Goal: Information Seeking & Learning: Learn about a topic

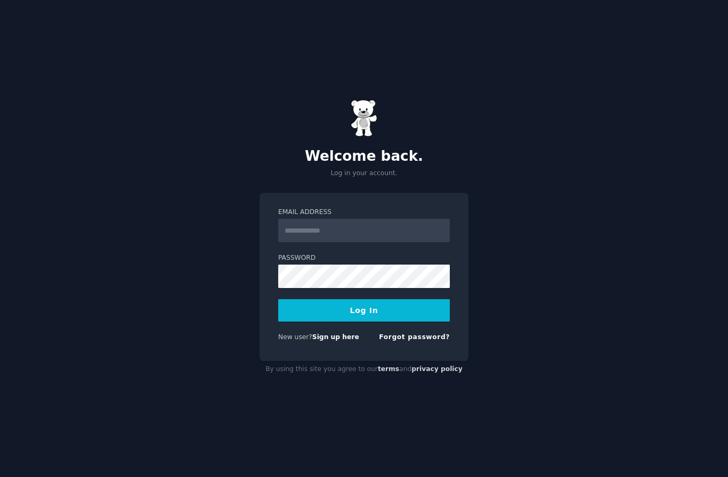
click at [305, 242] on input "Email Address" at bounding box center [364, 230] width 172 height 23
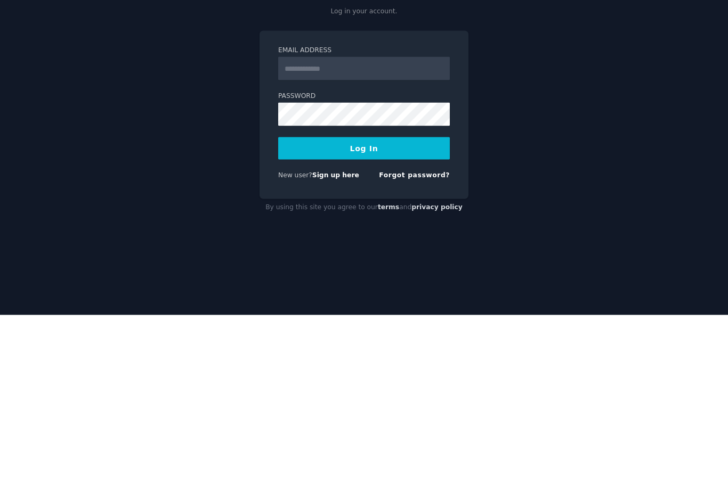
type input "**********"
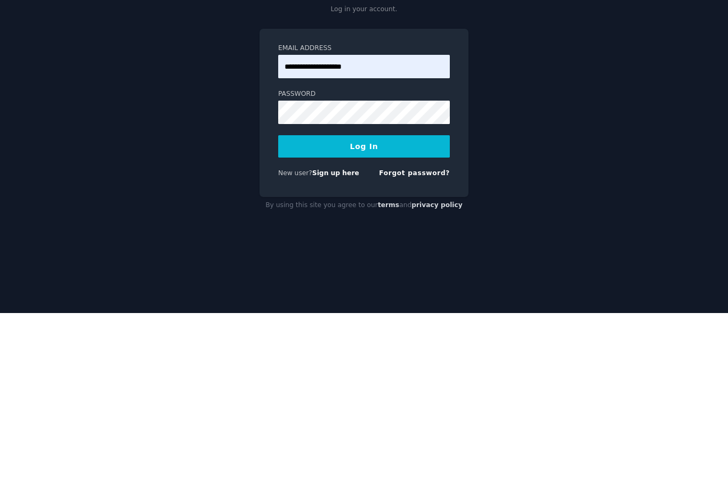
click at [365, 299] on button "Log In" at bounding box center [364, 310] width 172 height 22
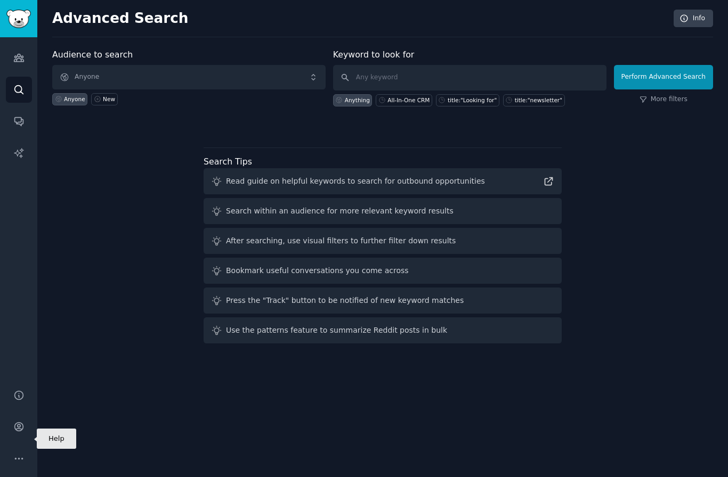
click at [21, 400] on icon "Sidebar" at bounding box center [18, 395] width 9 height 9
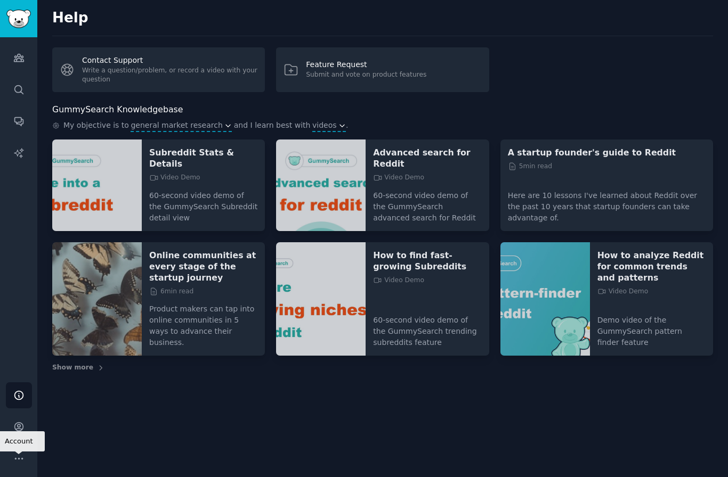
click at [21, 433] on icon "Sidebar" at bounding box center [18, 426] width 11 height 11
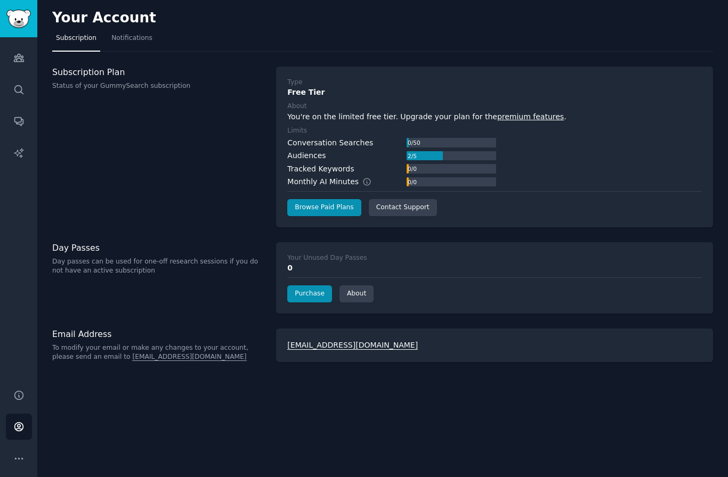
click at [126, 42] on span "Notifications" at bounding box center [131, 39] width 41 height 10
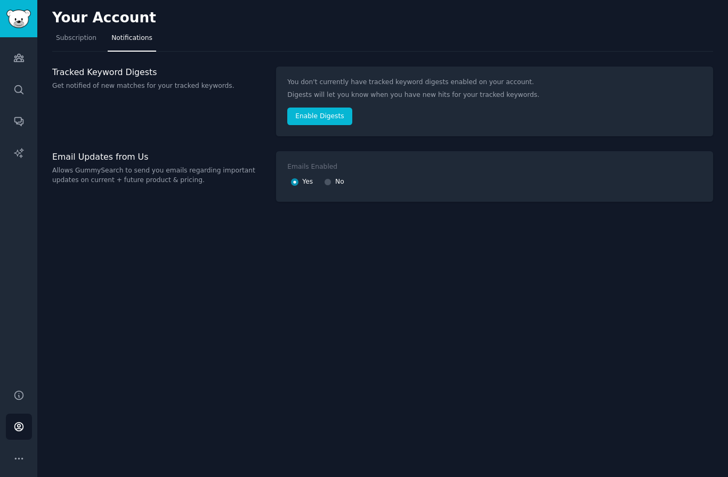
click at [74, 45] on link "Subscription" at bounding box center [76, 41] width 48 height 22
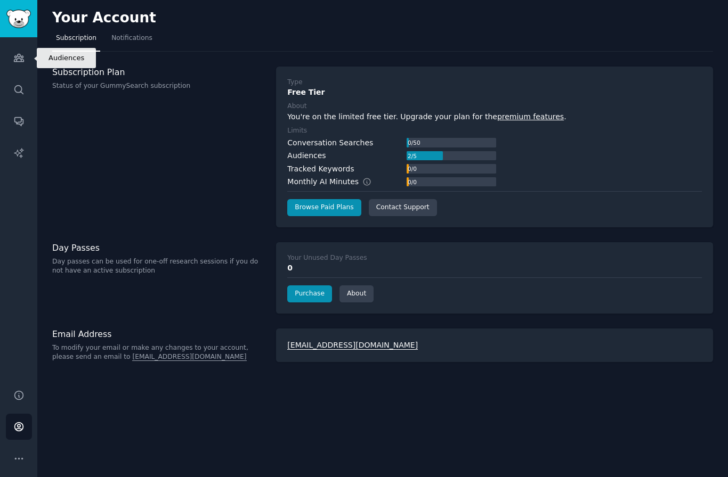
click at [15, 65] on link "Audiences" at bounding box center [19, 58] width 26 height 26
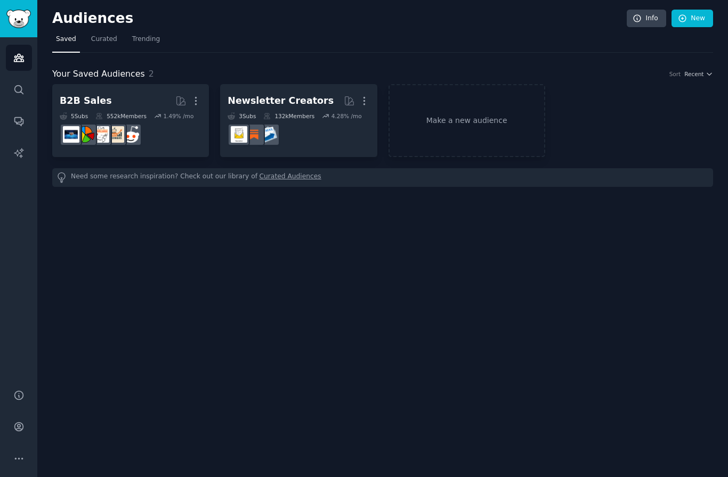
click at [446, 124] on link "Make a new audience" at bounding box center [466, 120] width 157 height 73
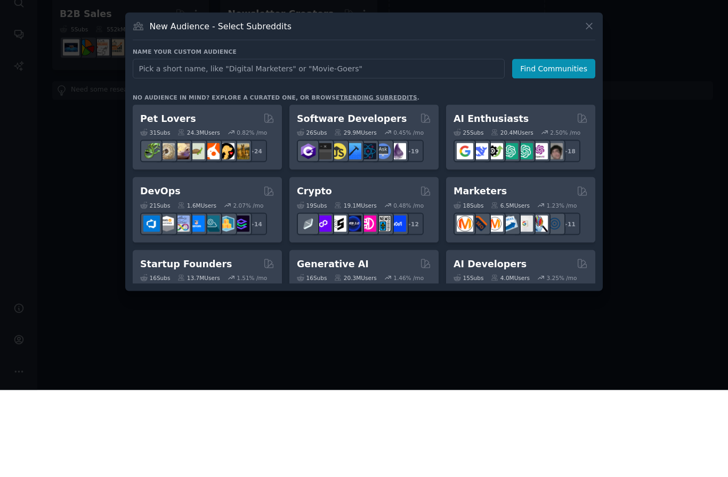
click at [483, 216] on div "25 Sub s" at bounding box center [468, 219] width 30 height 7
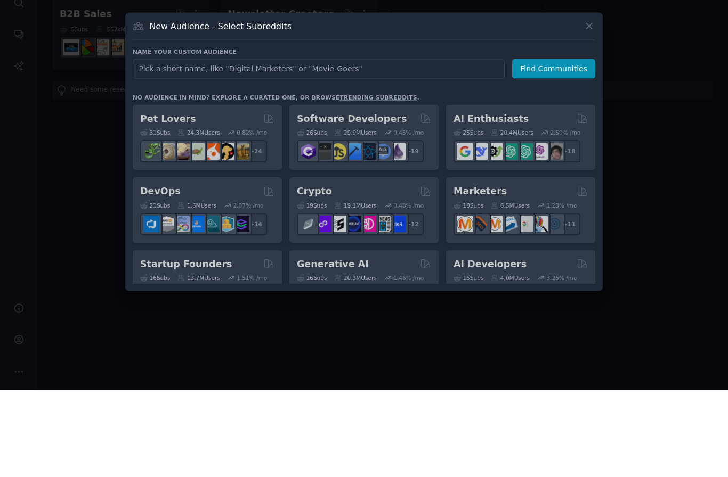
scroll to position [44, 0]
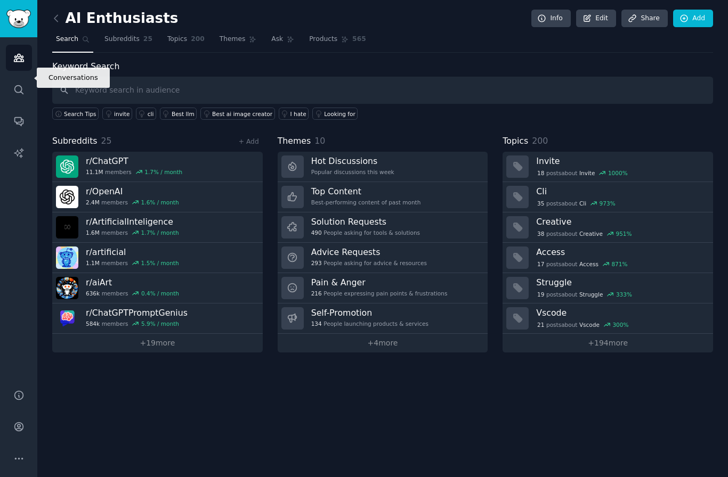
click at [20, 108] on link "Conversations" at bounding box center [19, 121] width 26 height 26
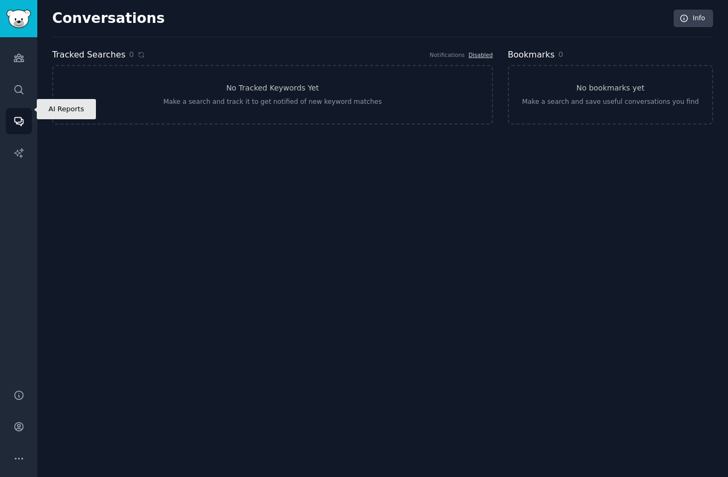
click at [20, 140] on link "AI Reports" at bounding box center [19, 153] width 26 height 26
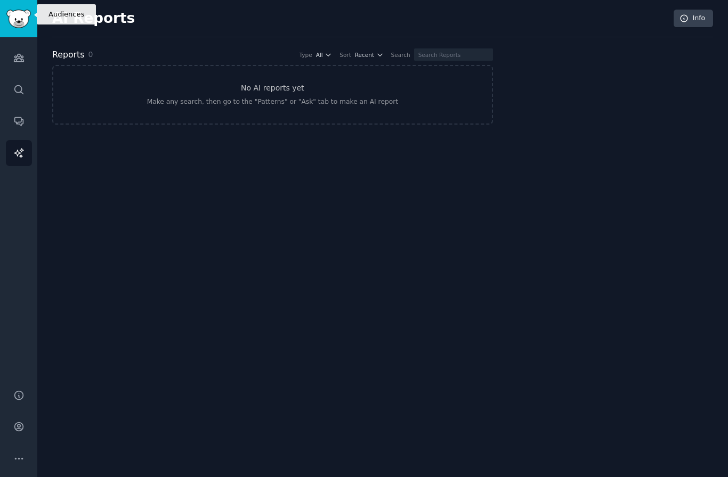
click at [18, 54] on icon "Sidebar" at bounding box center [19, 57] width 10 height 7
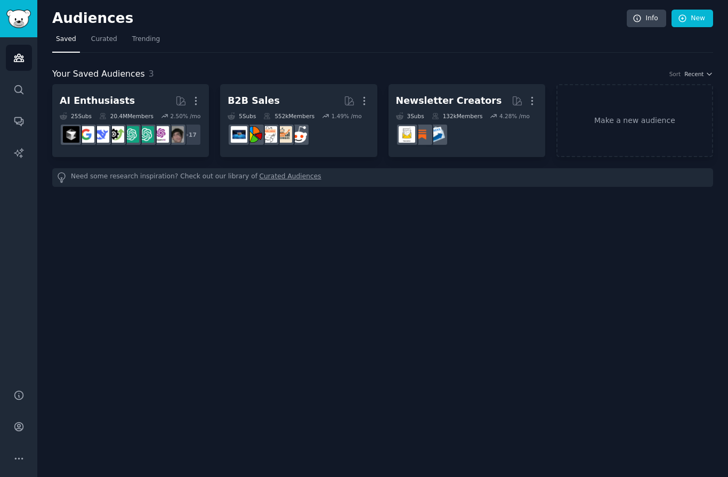
click at [462, 92] on div "Newsletter Creators More 3 Sub s 132k Members 4.28 % /mo" at bounding box center [467, 121] width 142 height 58
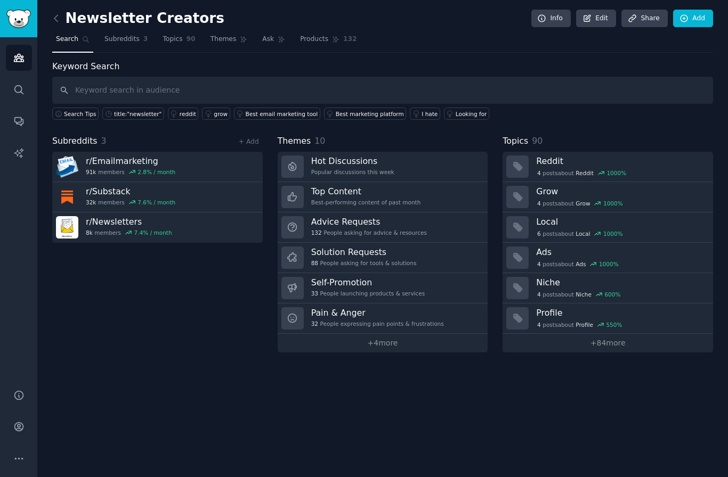
click at [316, 290] on span "33" at bounding box center [314, 293] width 7 height 7
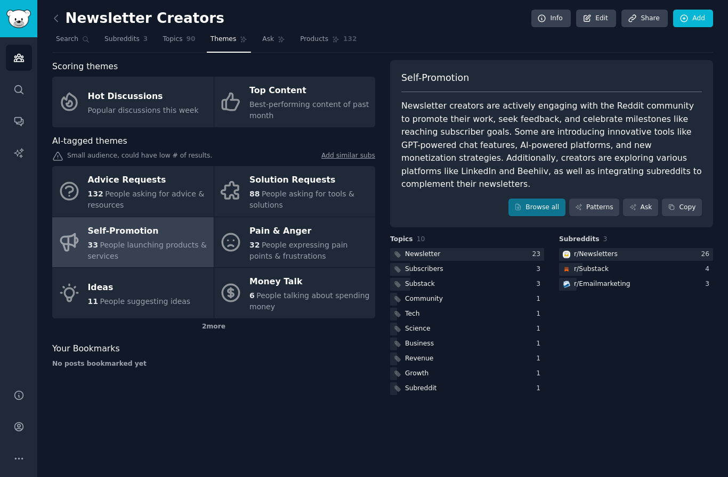
click at [121, 241] on span "People launching products & services" at bounding box center [147, 251] width 119 height 20
click at [533, 199] on link "Browse all" at bounding box center [536, 208] width 57 height 18
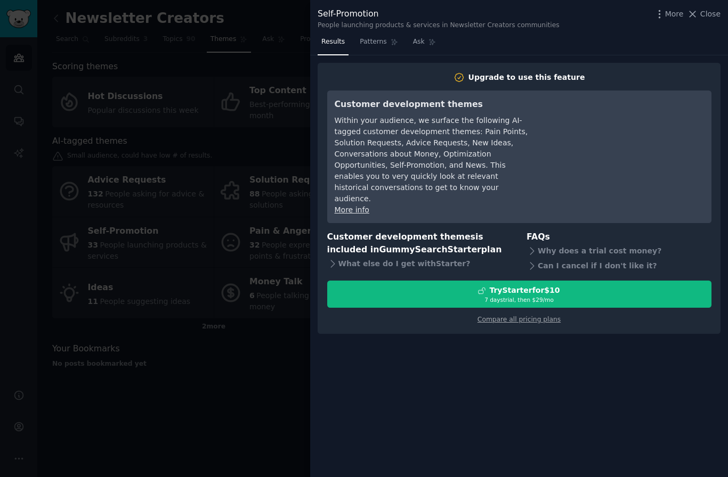
click at [714, 13] on span "Close" at bounding box center [710, 14] width 20 height 11
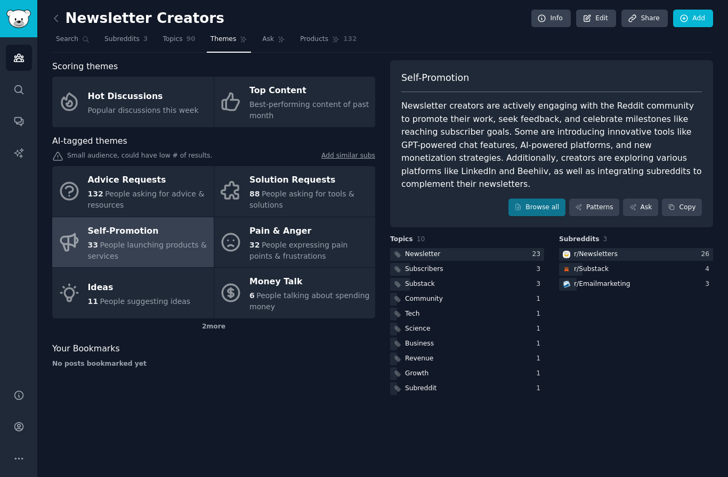
click at [96, 105] on div "Popular discussions this week" at bounding box center [143, 110] width 111 height 11
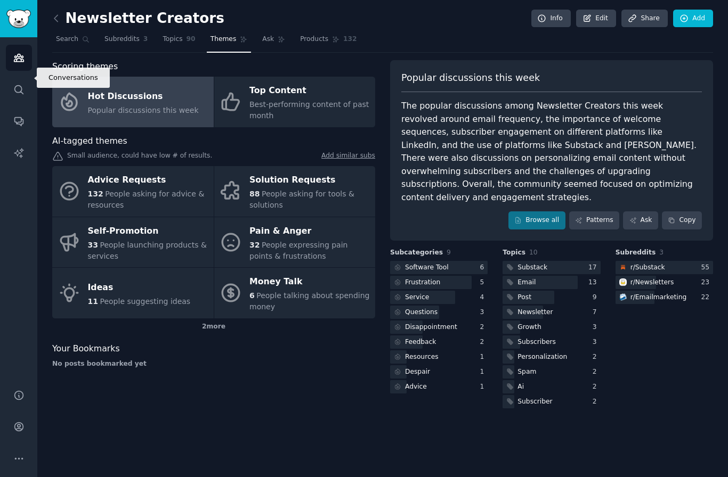
click at [17, 108] on link "Conversations" at bounding box center [19, 121] width 26 height 26
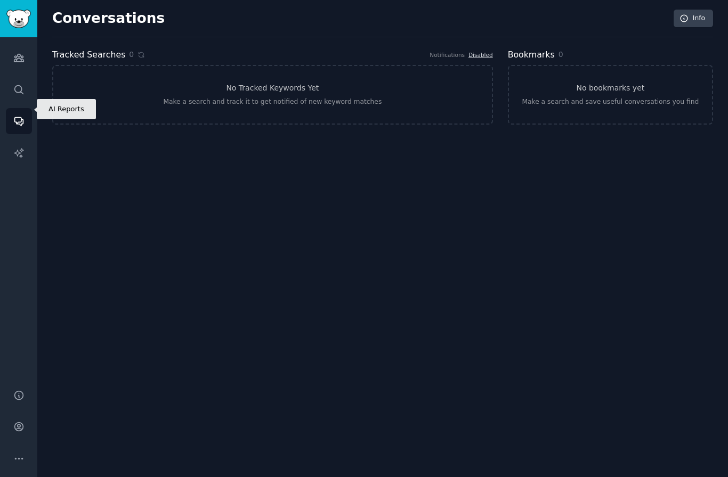
click at [14, 140] on link "AI Reports" at bounding box center [19, 153] width 26 height 26
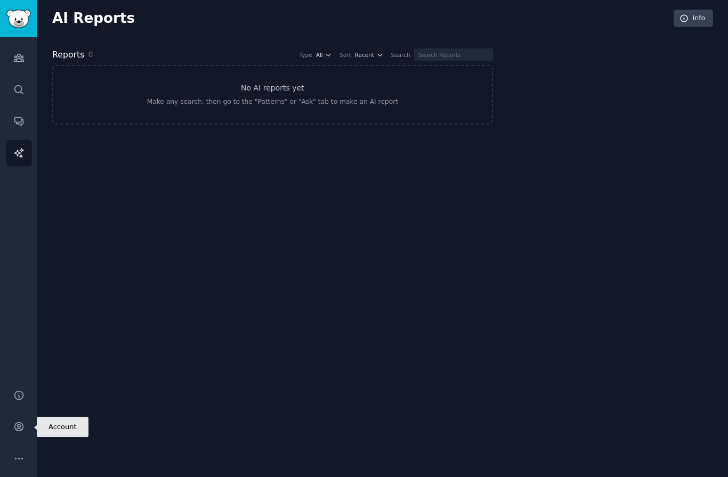
click at [15, 429] on icon "Sidebar" at bounding box center [18, 427] width 9 height 9
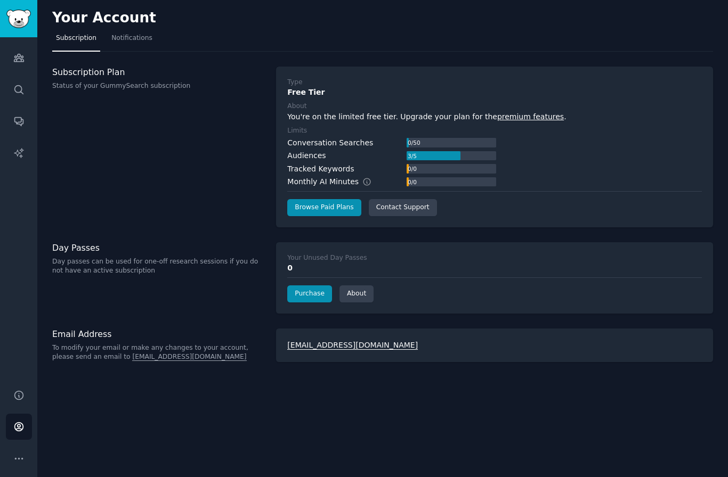
click at [15, 54] on icon "Sidebar" at bounding box center [19, 57] width 10 height 7
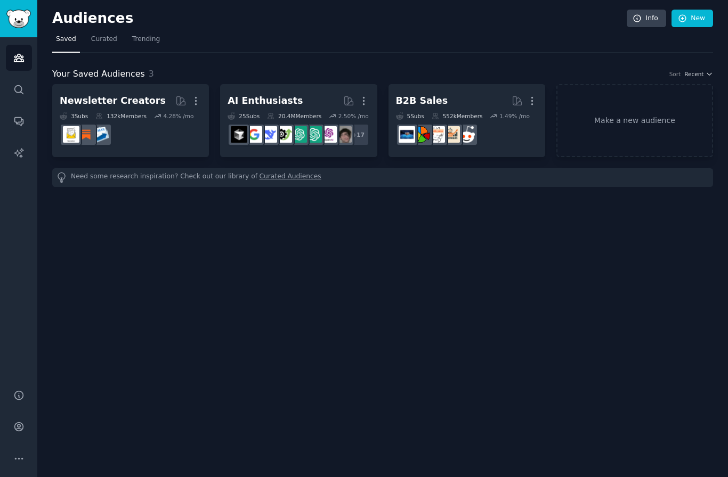
click at [608, 86] on link "Make a new audience" at bounding box center [634, 120] width 157 height 73
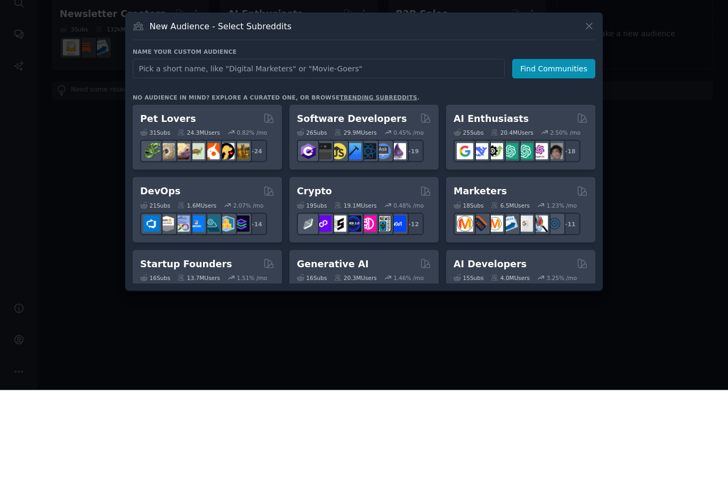
scroll to position [44, 0]
click at [100, 132] on div at bounding box center [364, 238] width 728 height 477
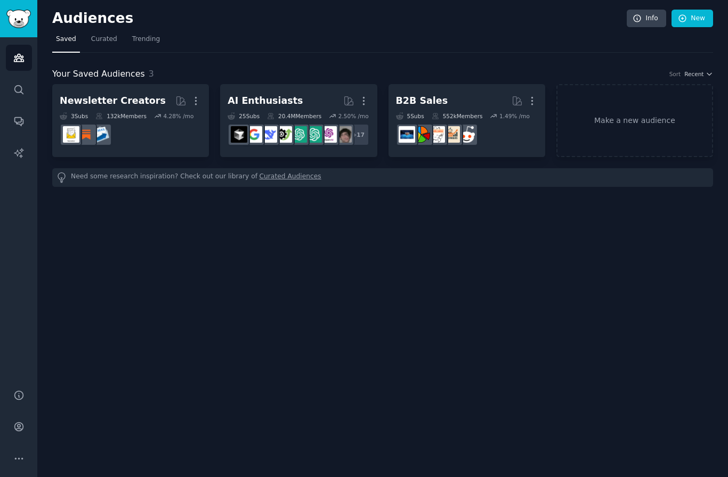
click at [618, 84] on link "Make a new audience" at bounding box center [634, 120] width 157 height 73
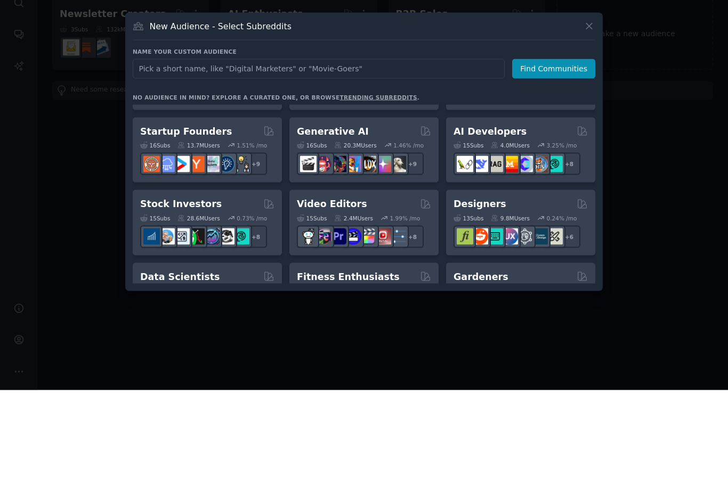
scroll to position [136, 0]
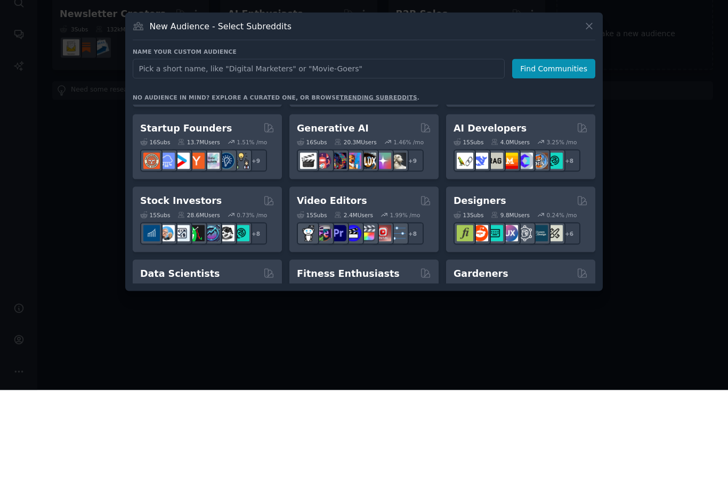
click at [323, 222] on div "16 Sub s 20.3M Users 1.46 % /mo + 9" at bounding box center [364, 240] width 134 height 37
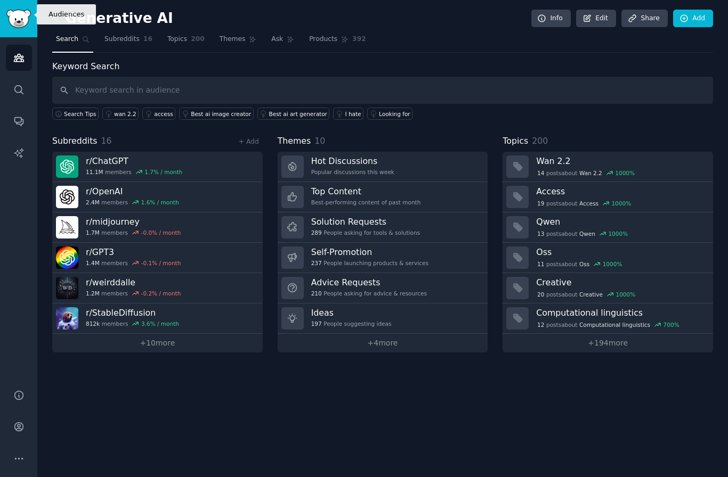
click at [17, 52] on icon "Sidebar" at bounding box center [18, 57] width 11 height 11
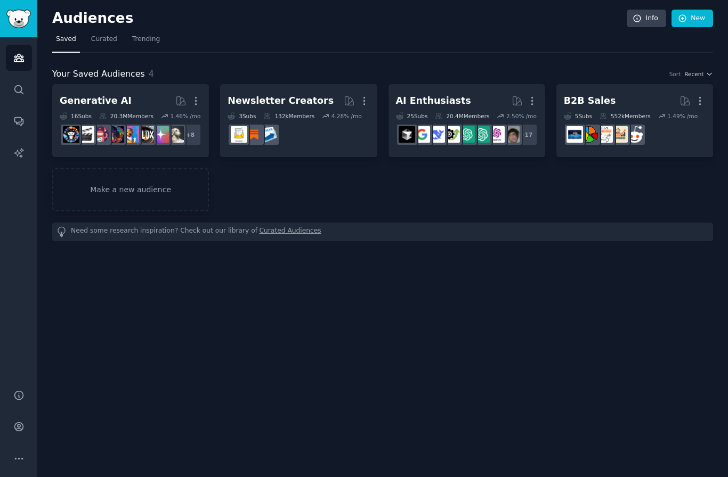
click at [167, 168] on link "Make a new audience" at bounding box center [130, 189] width 157 height 43
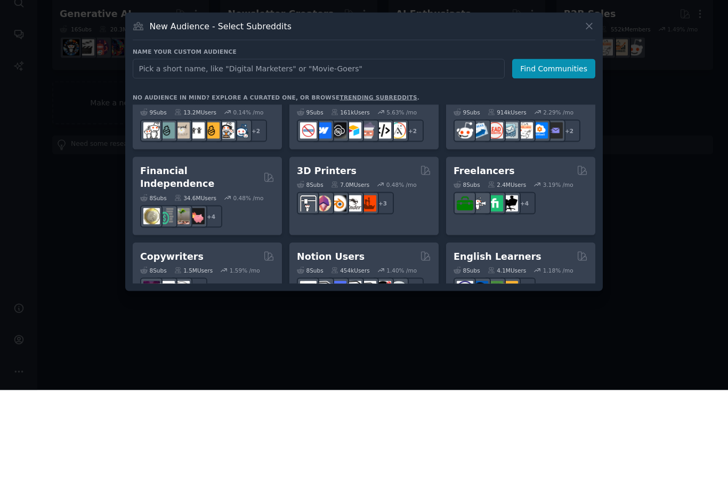
scroll to position [529, 0]
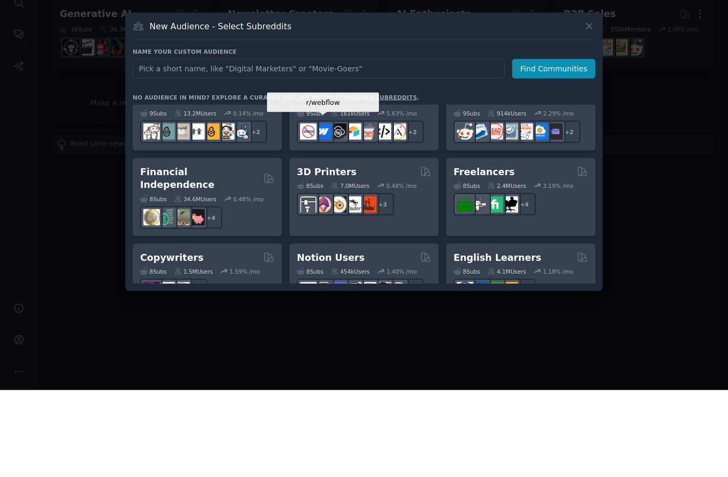
click at [330, 210] on img at bounding box center [323, 218] width 17 height 17
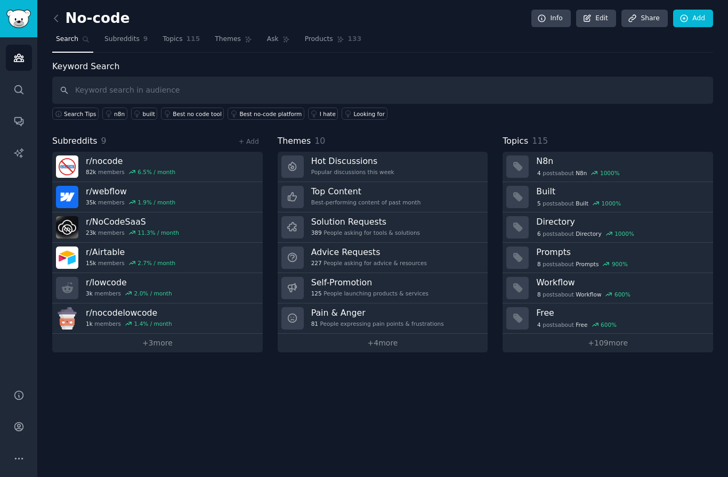
click at [564, 156] on h3 "N8n" at bounding box center [620, 161] width 169 height 11
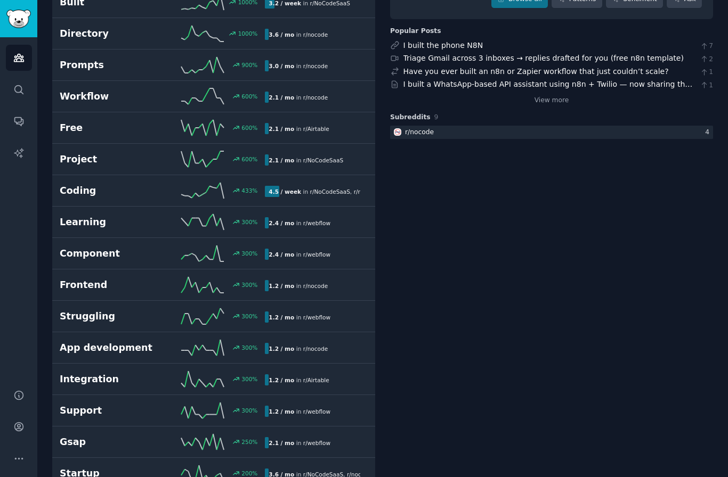
scroll to position [158, 0]
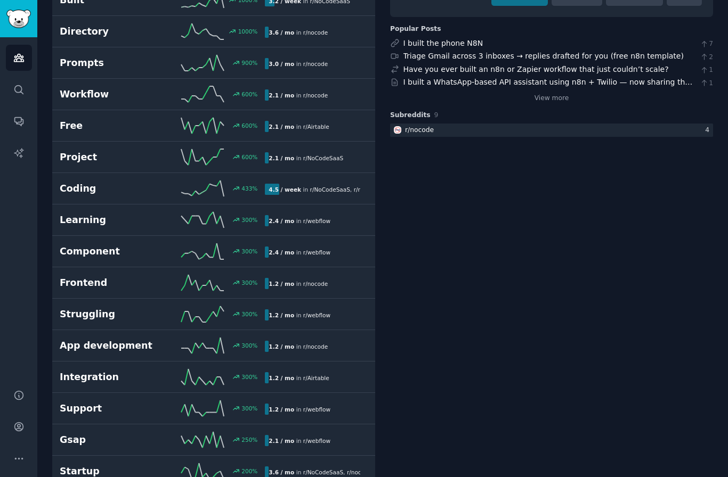
click at [427, 126] on div "r/ nocode" at bounding box center [419, 131] width 29 height 10
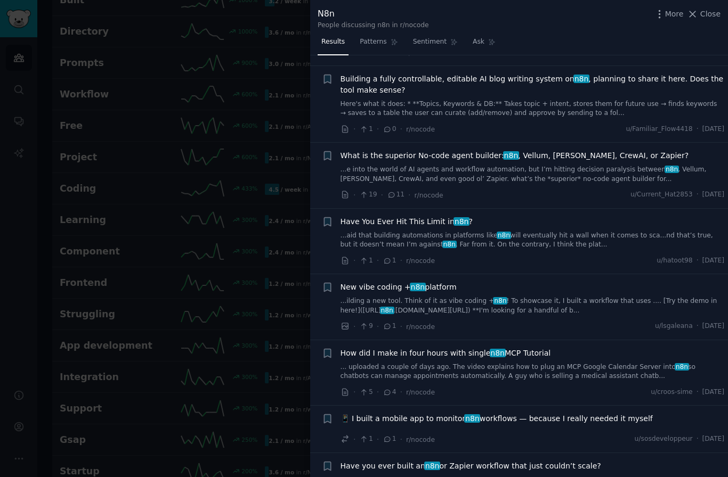
scroll to position [216, 0]
click at [467, 99] on link "Here's what it does: * **Topics, Keywords & DB:** Takes topic + intent, stores …" at bounding box center [532, 108] width 384 height 19
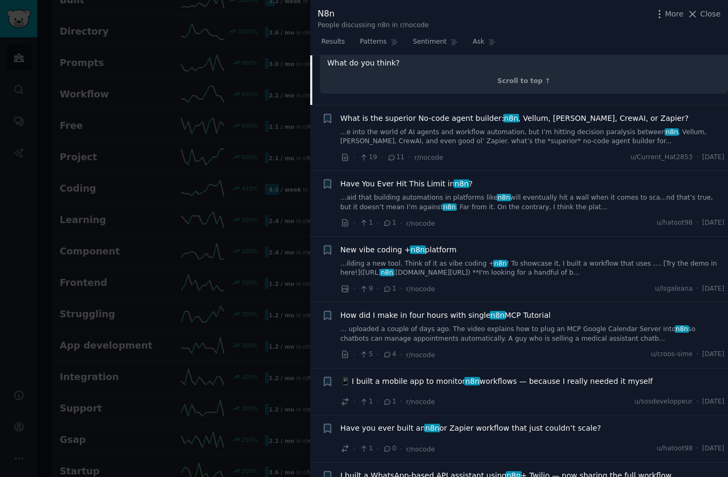
scroll to position [549, 0]
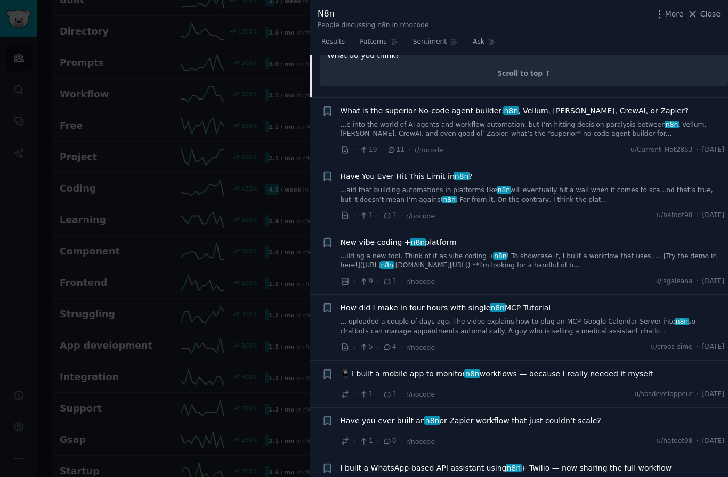
click at [466, 120] on link "...e into the world of AI agents and workflow automation, but I’m hitting decis…" at bounding box center [532, 129] width 384 height 19
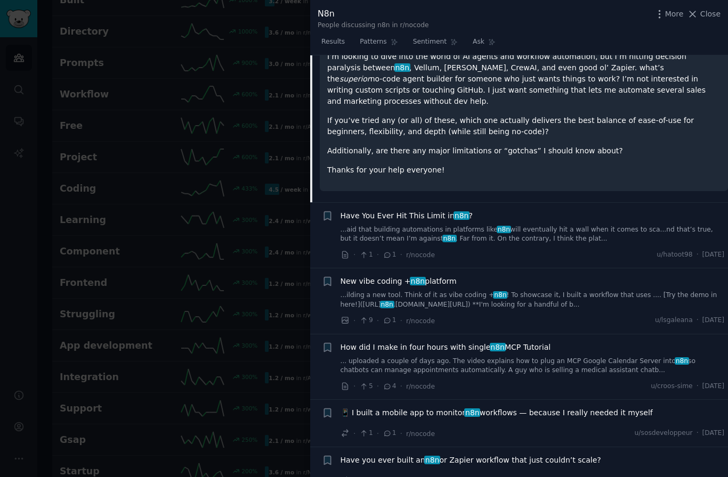
scroll to position [426, 0]
click at [475, 115] on p "If you’ve tried any (or all) of these, which one actually delivers the best bal…" at bounding box center [523, 126] width 393 height 22
click at [472, 95] on div "I’m looking to dive into the world of AI agents and workflow automation, but I’…" at bounding box center [523, 113] width 393 height 125
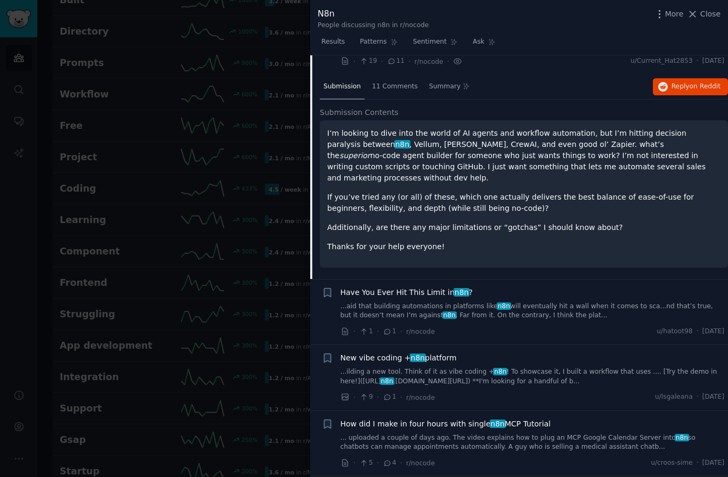
scroll to position [348, 0]
click at [397, 85] on span "11 Comments" at bounding box center [395, 87] width 46 height 10
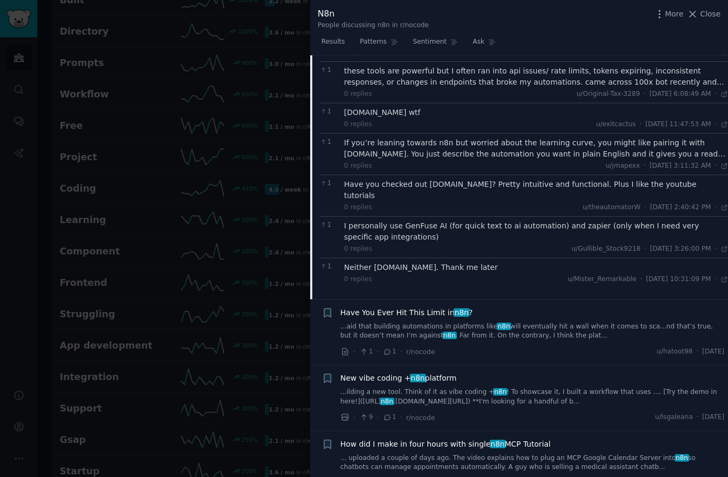
scroll to position [616, 0]
click at [456, 136] on div "If you’re leaning towards n8n but worried about the learning curve, you might l…" at bounding box center [536, 147] width 384 height 22
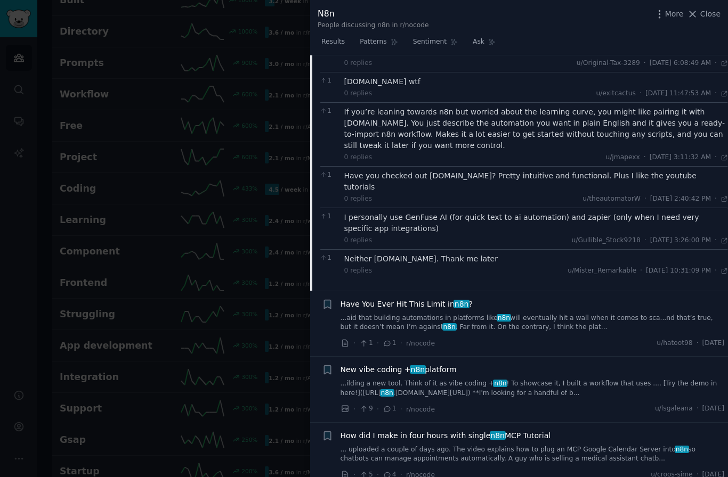
scroll to position [646, 0]
click at [477, 50] on link "Ask" at bounding box center [484, 45] width 30 height 22
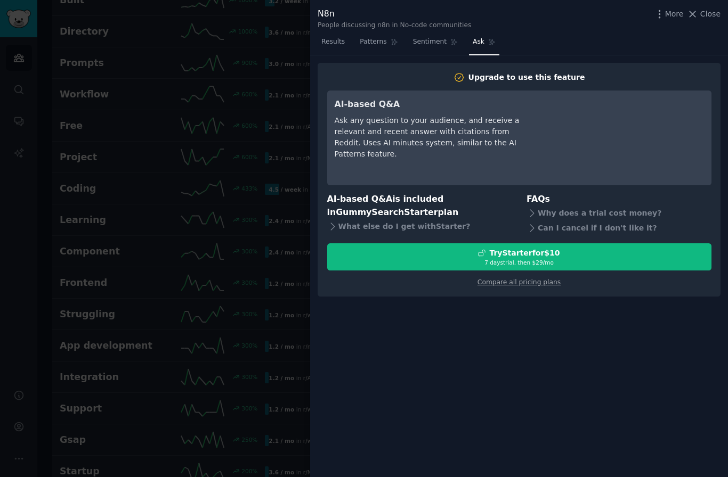
click at [324, 44] on span "Results" at bounding box center [332, 42] width 23 height 10
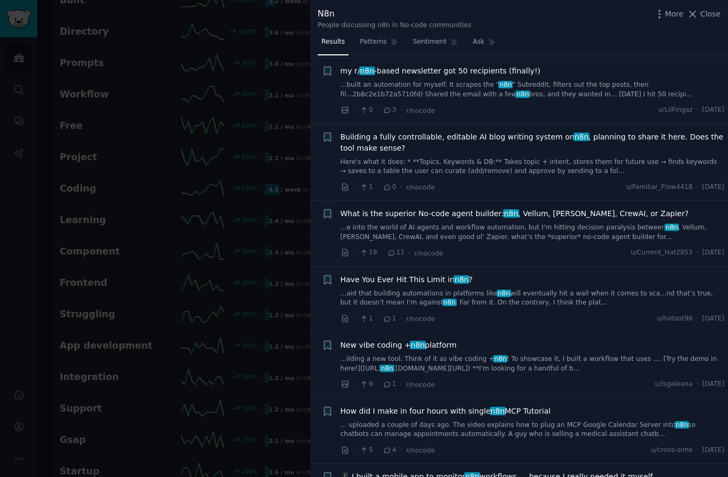
scroll to position [157, 0]
click at [369, 159] on link "Here's what it does: * **Topics, Keywords & DB:** Takes topic + intent, stores …" at bounding box center [532, 167] width 384 height 19
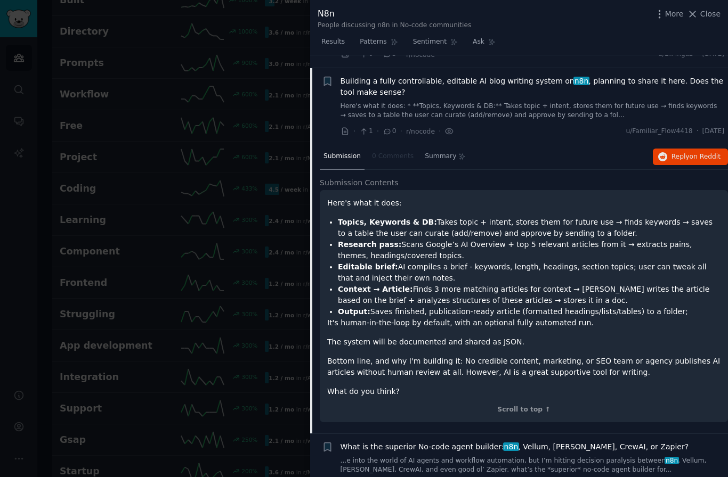
scroll to position [224, 0]
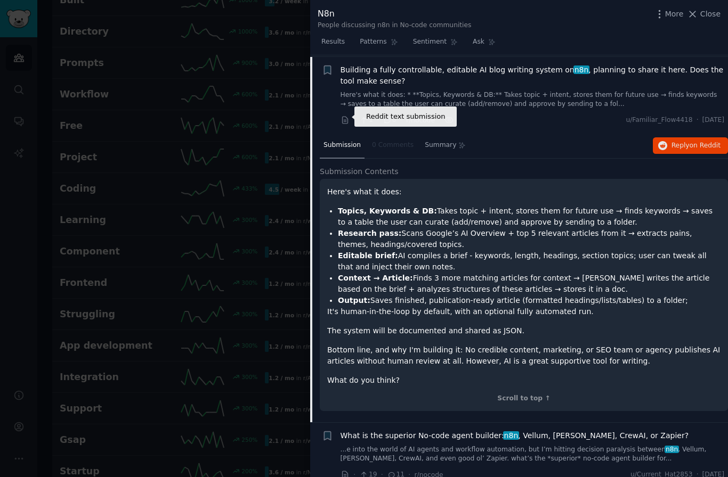
click at [345, 121] on icon at bounding box center [345, 121] width 10 height 10
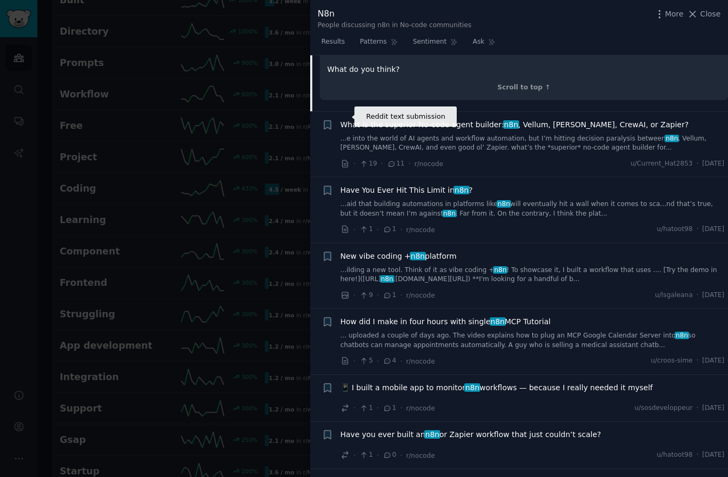
scroll to position [535, 0]
click at [426, 267] on link "...ilding a new tool. Think of it as vibe coding + n8n ! To showcase it, I buil…" at bounding box center [532, 275] width 384 height 19
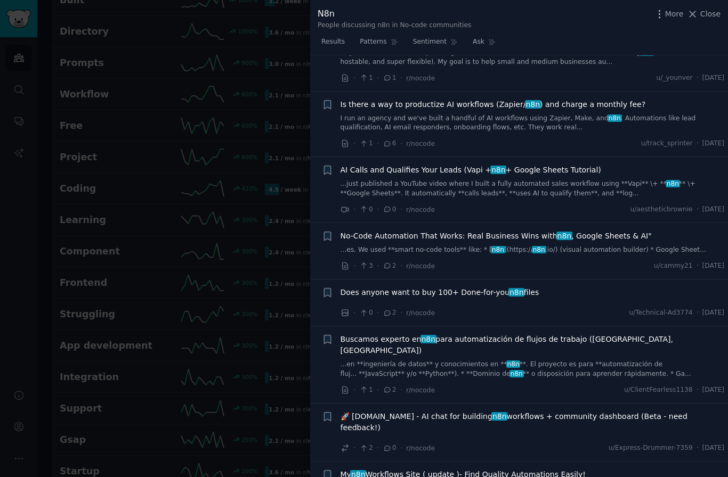
scroll to position [1240, 0]
click at [456, 289] on span "Does anyone want to buy 100+ Done-for-you n8n files" at bounding box center [439, 292] width 199 height 11
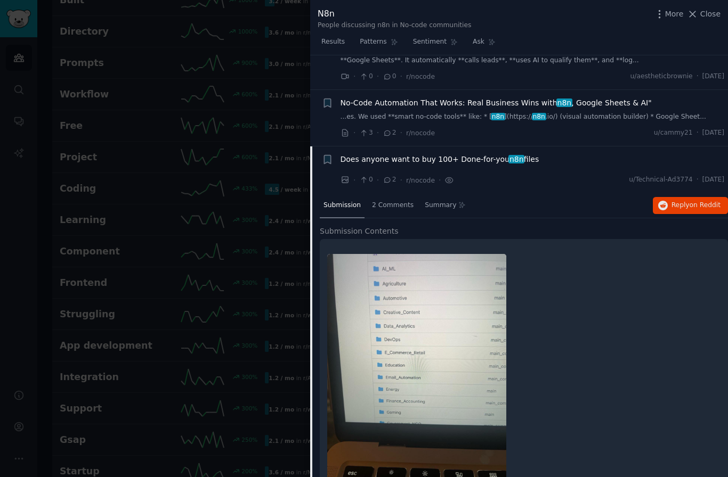
scroll to position [997, 0]
click at [395, 201] on div "2 Comments" at bounding box center [392, 206] width 49 height 26
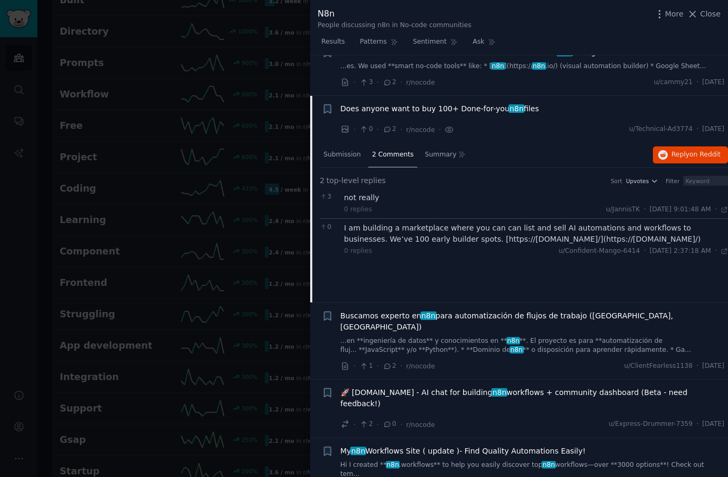
scroll to position [1052, 0]
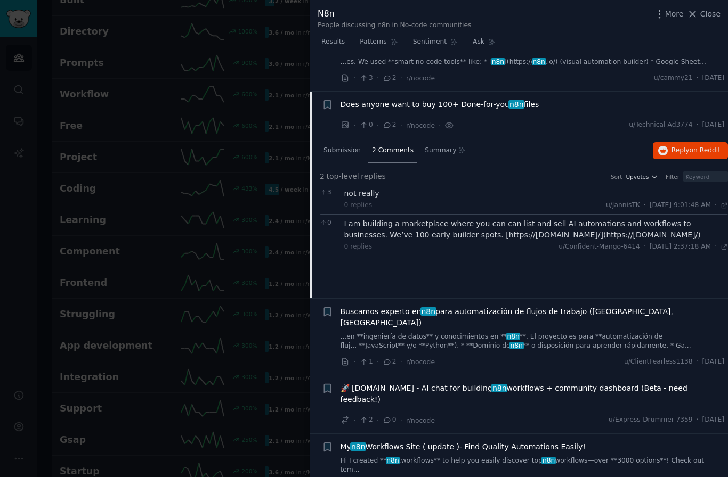
click at [433, 58] on link "...es. We used **smart no-code tools** like: * [ n8n ](https:// n8n .io/) (visu…" at bounding box center [532, 63] width 384 height 10
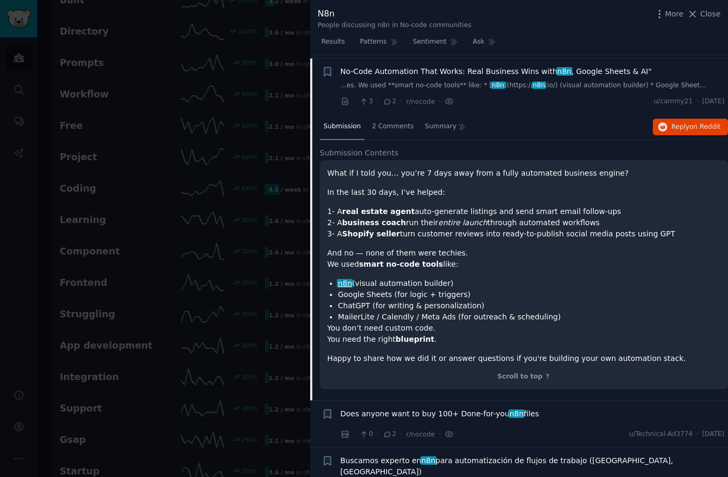
scroll to position [1025, 0]
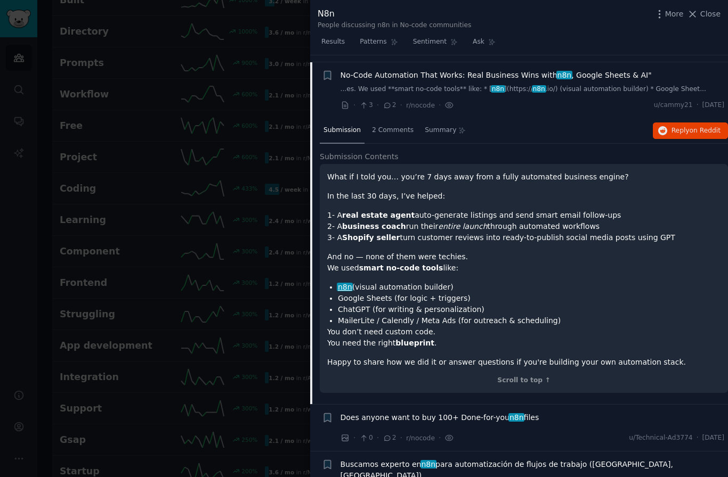
click at [391, 126] on span "2 Comments" at bounding box center [393, 131] width 42 height 10
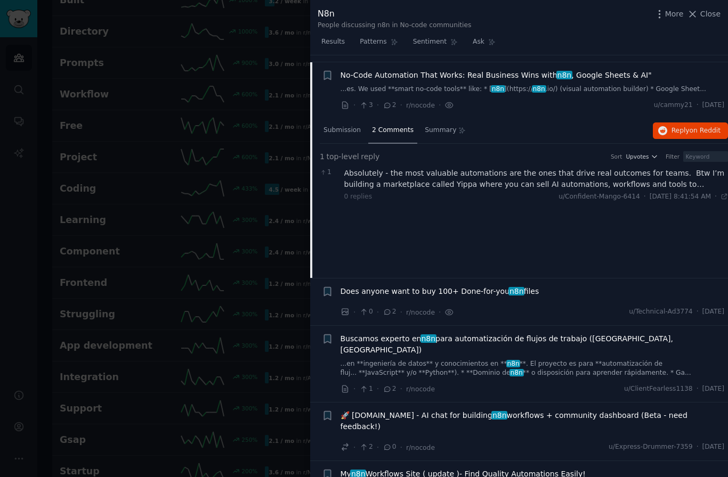
click at [389, 308] on icon at bounding box center [388, 311] width 10 height 7
click at [383, 287] on span "Does anyone want to buy 100+ Done-for-you n8n files" at bounding box center [439, 291] width 199 height 11
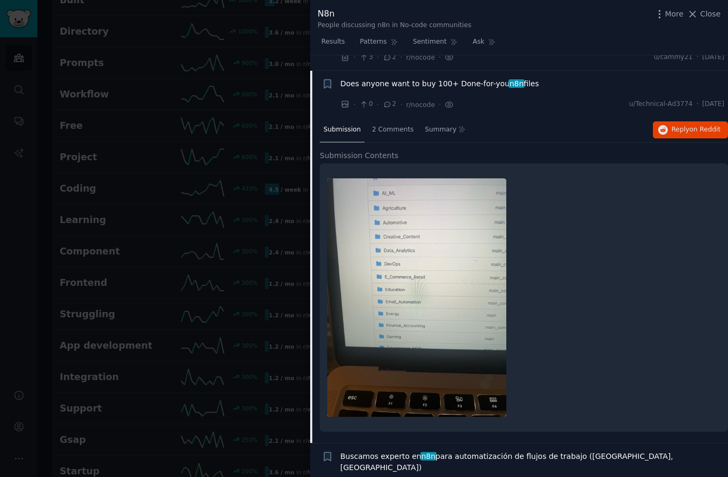
scroll to position [1082, 0]
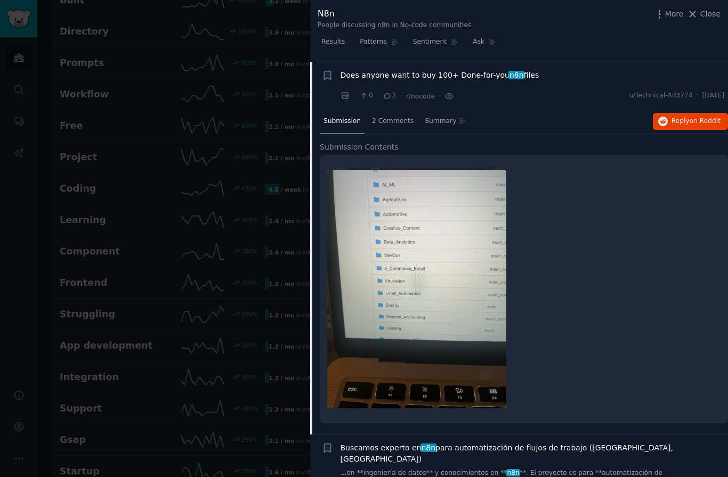
click at [396, 117] on span "2 Comments" at bounding box center [393, 122] width 42 height 10
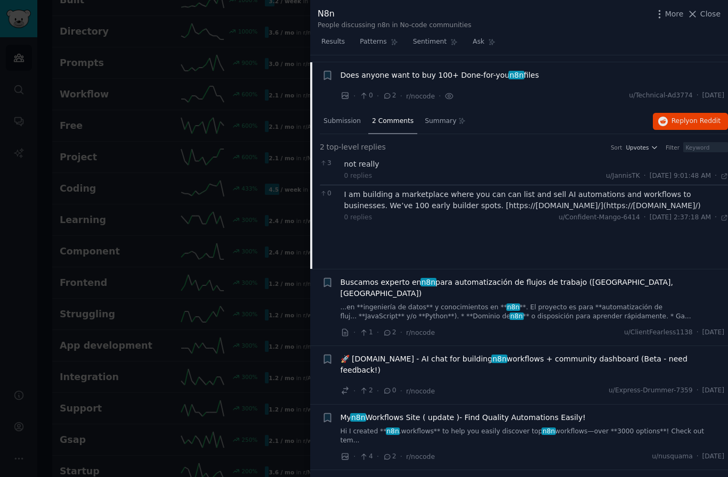
click at [424, 412] on span "My n8n Workflows Site ( update )- Find Quality Automations Easily!" at bounding box center [462, 417] width 245 height 11
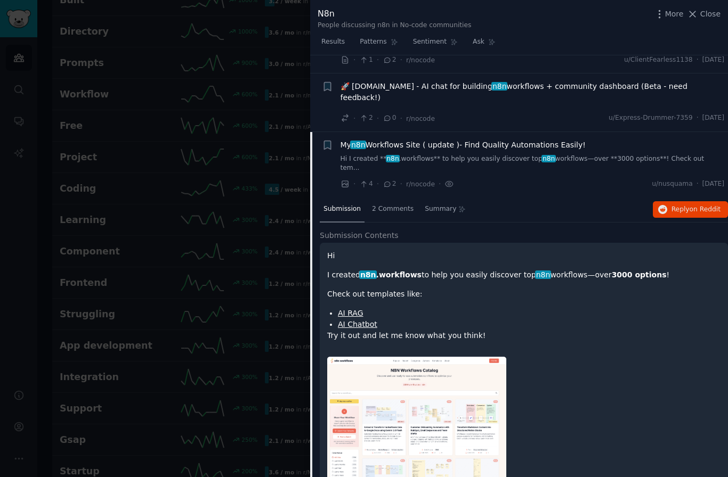
scroll to position [1241, 0]
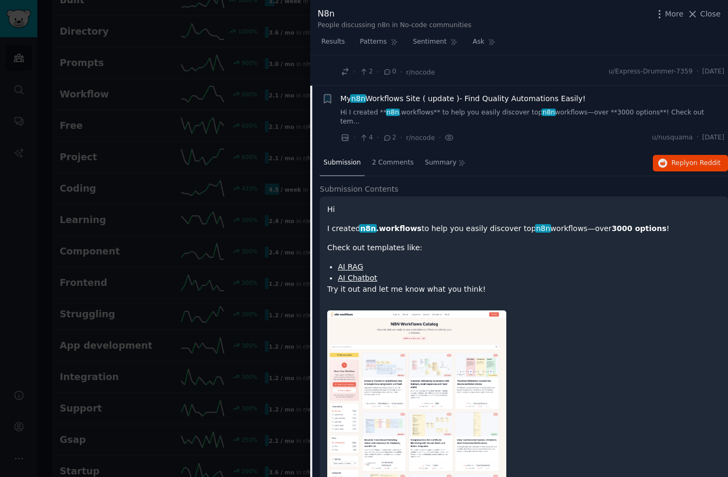
click at [389, 151] on div "2 Comments" at bounding box center [392, 164] width 49 height 26
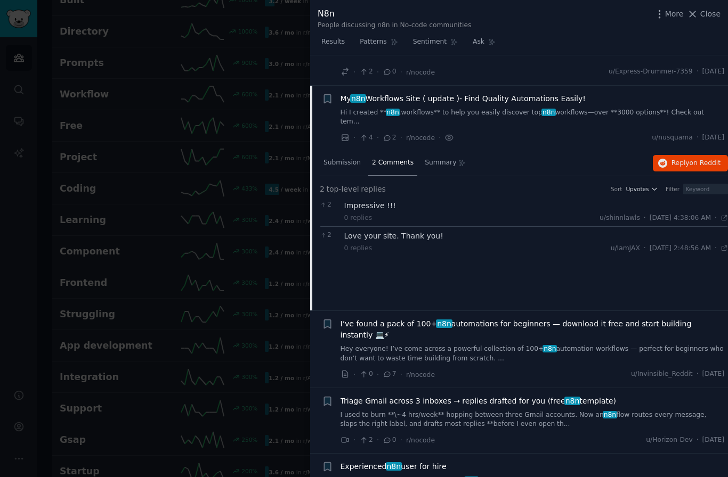
click at [440, 108] on link "Hi I created ** n8n .workflows** to help you easily discover top n8n workflows—…" at bounding box center [532, 117] width 384 height 19
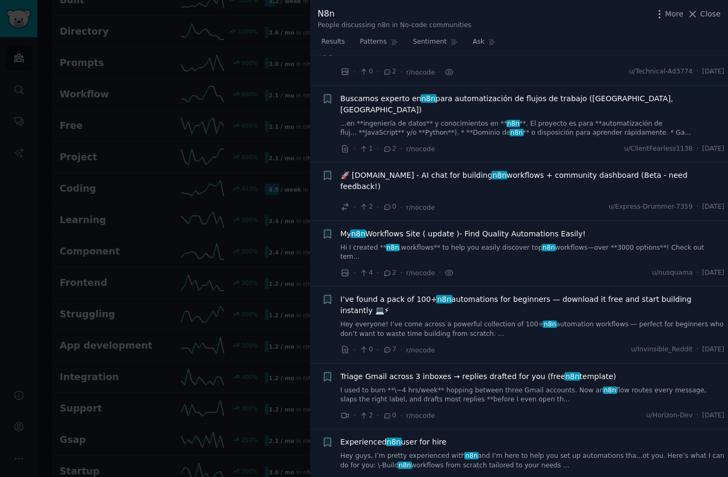
scroll to position [1101, 0]
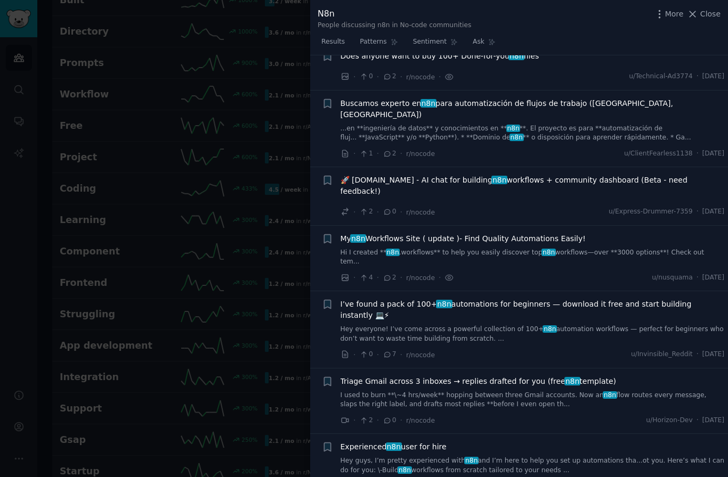
click at [492, 248] on link "Hi I created ** n8n .workflows** to help you easily discover top n8n workflows—…" at bounding box center [532, 257] width 384 height 19
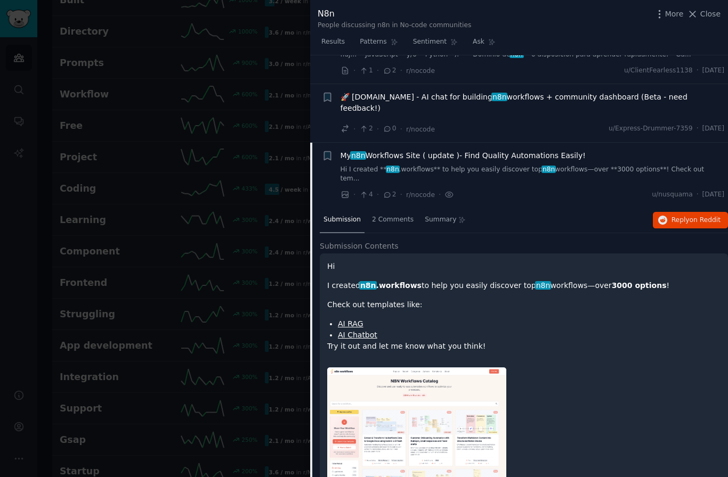
scroll to position [1184, 0]
click at [480, 384] on img at bounding box center [416, 478] width 179 height 221
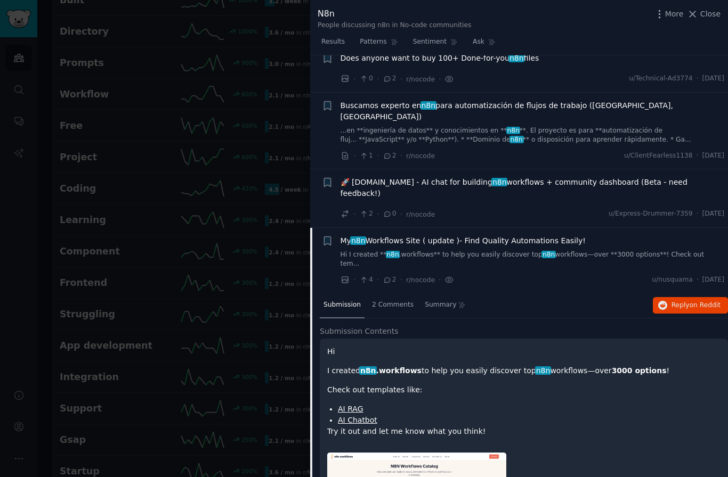
scroll to position [1098, 0]
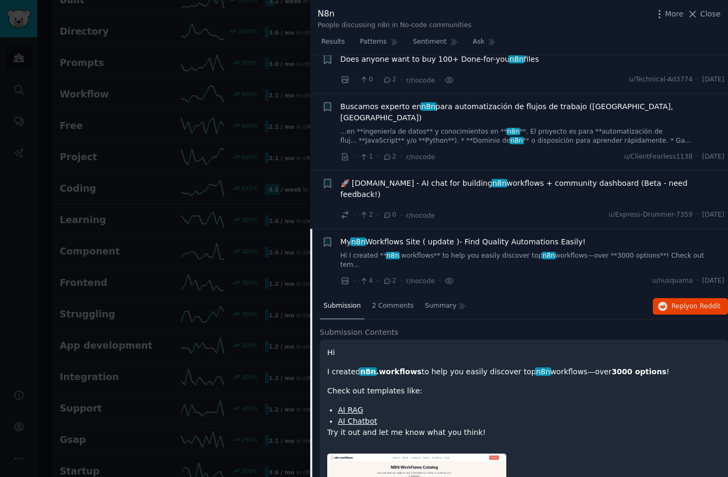
click at [393, 302] on span "2 Comments" at bounding box center [393, 307] width 42 height 10
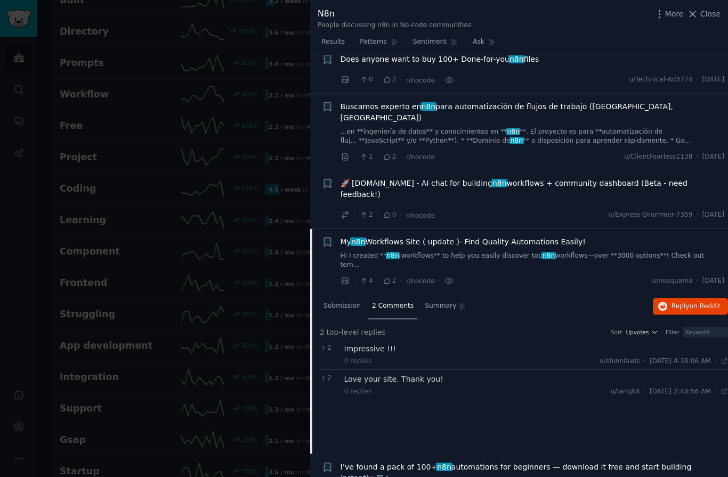
click at [401, 237] on span "My n8n Workflows Site ( update )- Find Quality Automations Easily!" at bounding box center [462, 242] width 245 height 11
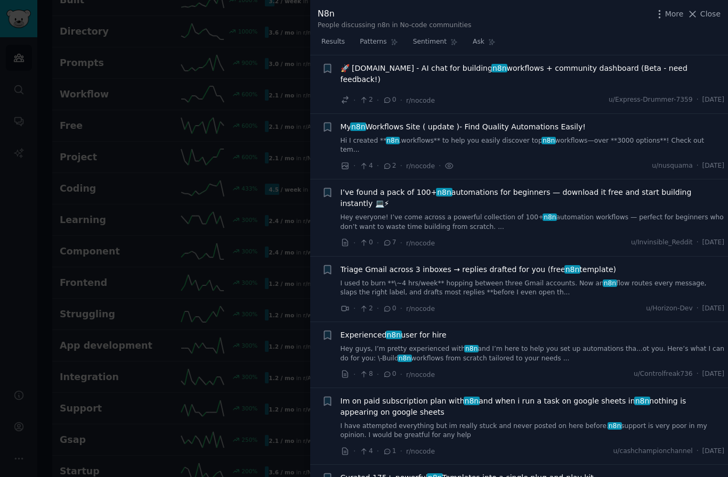
scroll to position [1241, 0]
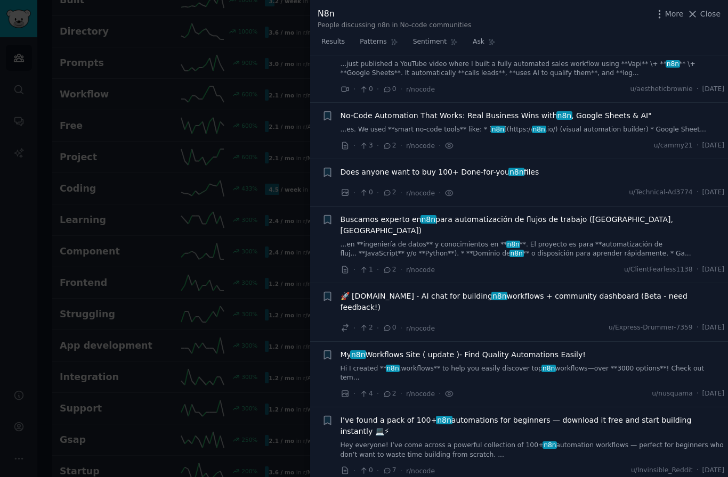
click at [457, 350] on span "My n8n Workflows Site ( update )- Find Quality Automations Easily!" at bounding box center [462, 355] width 245 height 11
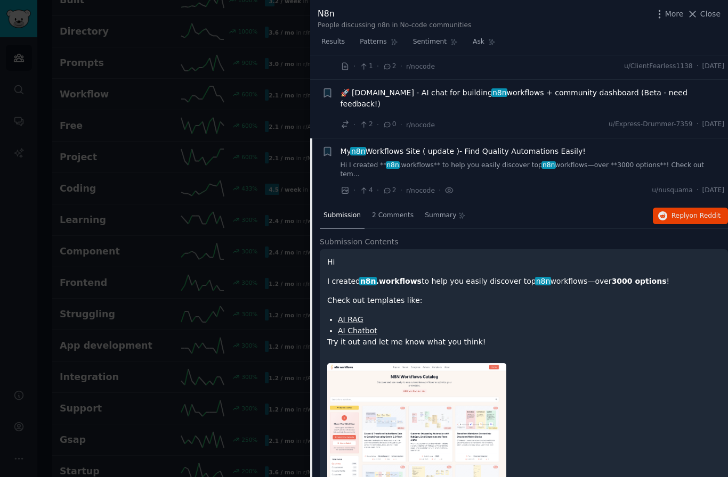
scroll to position [1241, 0]
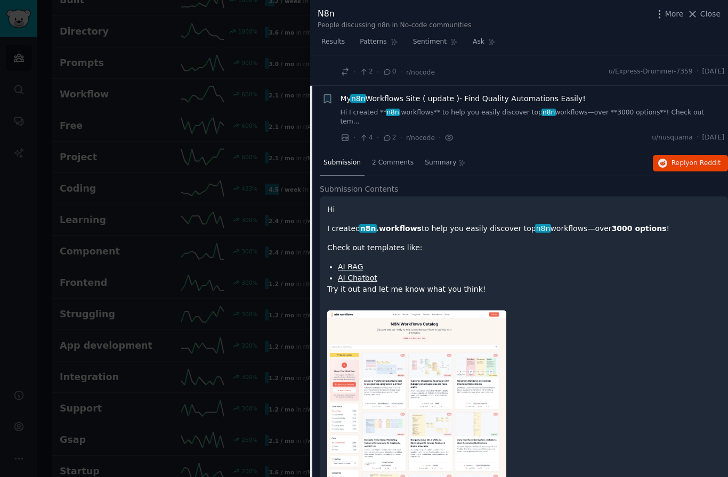
click at [364, 274] on link "AI Chatbot" at bounding box center [357, 278] width 39 height 9
click at [340, 151] on div "Submission" at bounding box center [342, 164] width 45 height 26
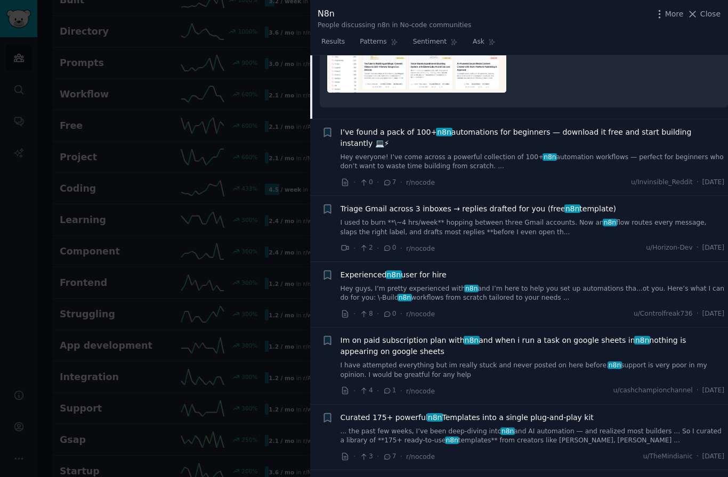
scroll to position [1680, 0]
click at [367, 152] on link "Hey everyone! I’ve come across a powerful collection of 100+ n8n automation wor…" at bounding box center [532, 161] width 384 height 19
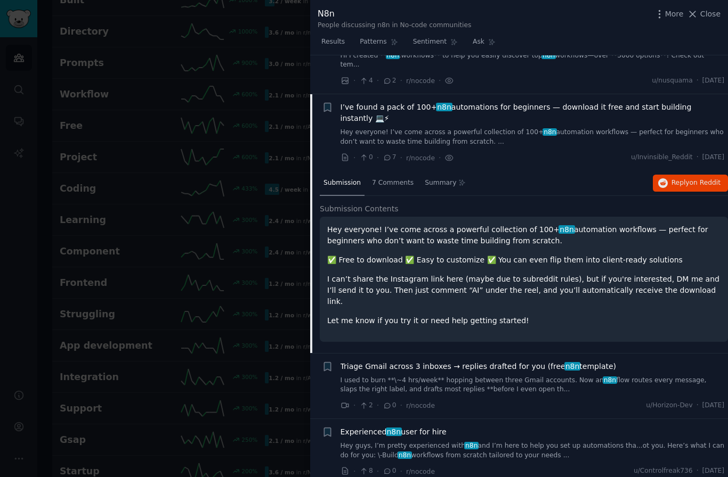
scroll to position [1297, 0]
click at [389, 180] on span "7 Comments" at bounding box center [393, 185] width 42 height 10
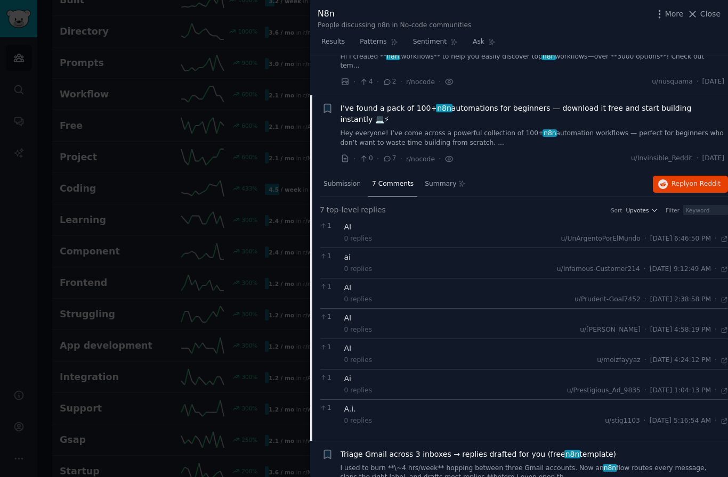
click at [335, 180] on span "Submission" at bounding box center [341, 185] width 37 height 10
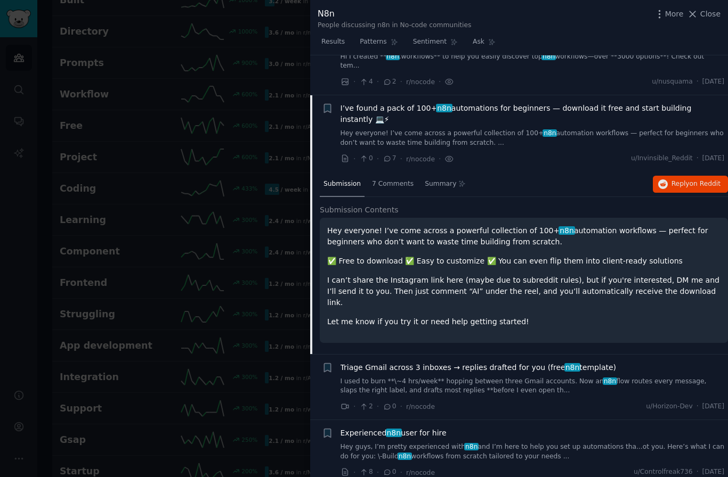
click at [668, 176] on button "Reply on Reddit" at bounding box center [690, 184] width 75 height 17
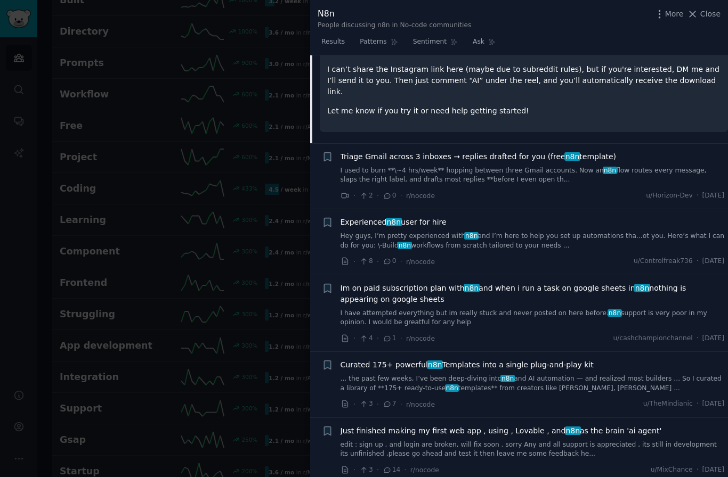
scroll to position [1508, 0]
click at [469, 48] on link "Ask" at bounding box center [484, 45] width 30 height 22
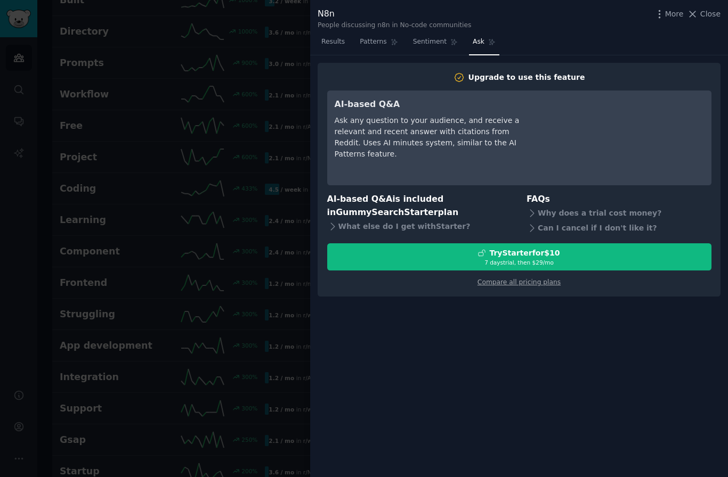
click at [459, 64] on div "Upgrade to use this feature AI-based Q&A Ask any question to your audience, and…" at bounding box center [519, 180] width 403 height 234
click at [338, 39] on span "Results" at bounding box center [332, 42] width 23 height 10
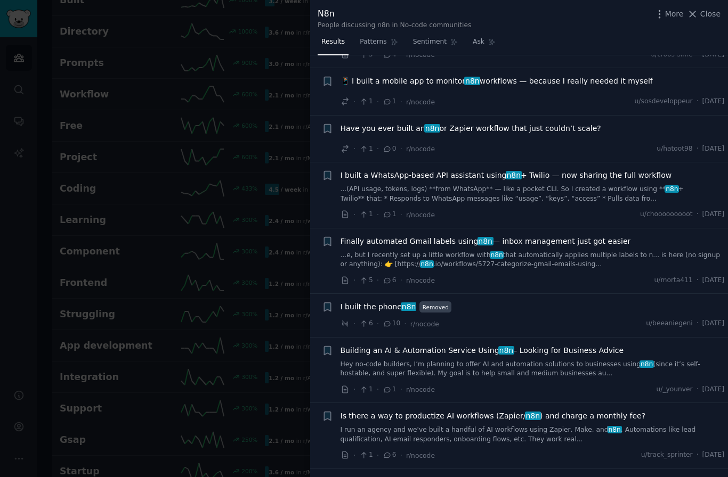
scroll to position [553, 0]
click at [488, 76] on span "📱 I built a mobile app to monitor n8n workflows — because I really needed it my…" at bounding box center [496, 81] width 312 height 11
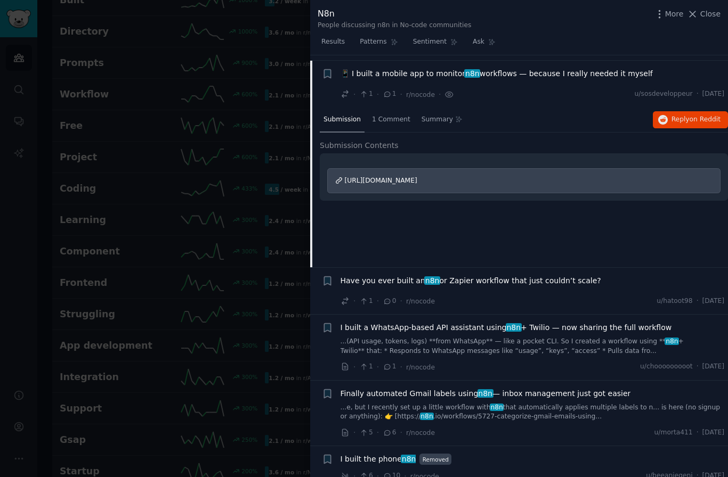
scroll to position [561, 0]
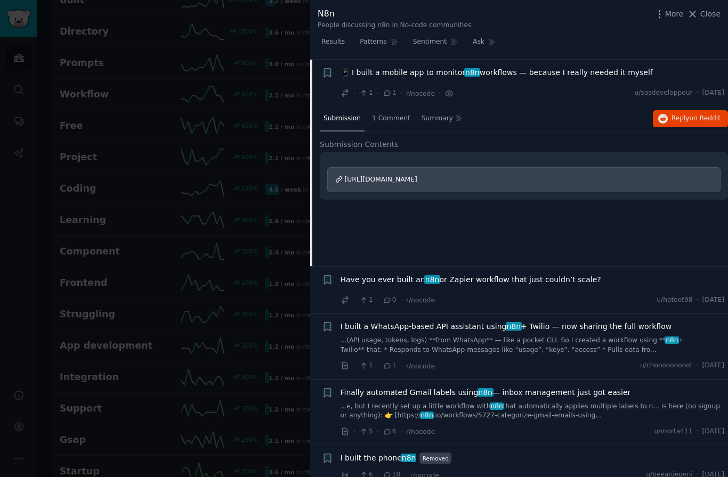
click at [393, 114] on span "1 Comment" at bounding box center [391, 119] width 38 height 10
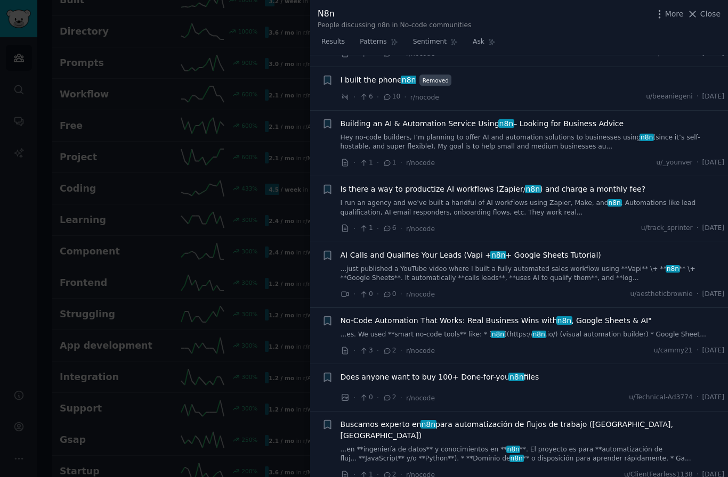
scroll to position [940, 0]
click at [448, 48] on link "Sentiment" at bounding box center [435, 45] width 52 height 22
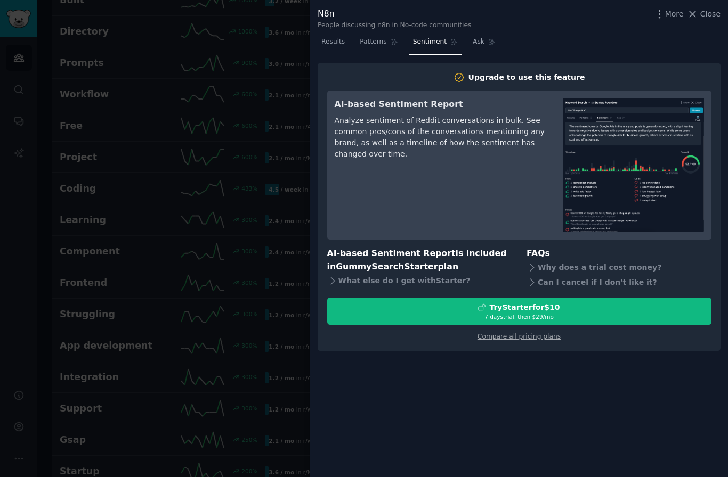
click at [340, 42] on span "Results" at bounding box center [332, 42] width 23 height 10
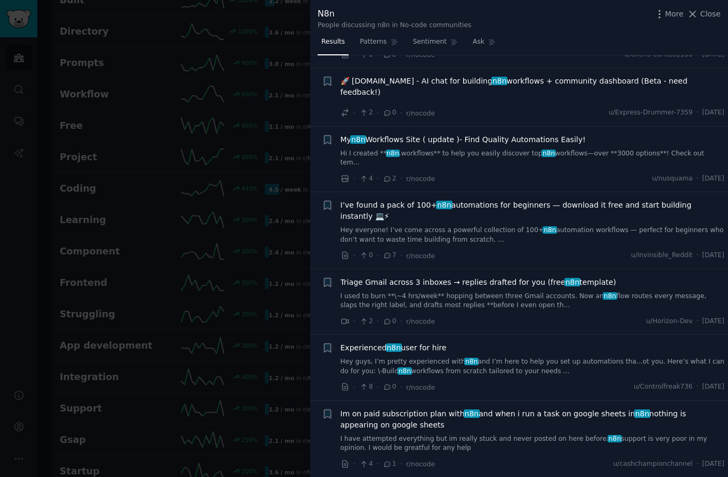
scroll to position [1200, 0]
click at [425, 134] on span "My n8n Workflows Site ( update )- Find Quality Automations Easily!" at bounding box center [462, 139] width 245 height 11
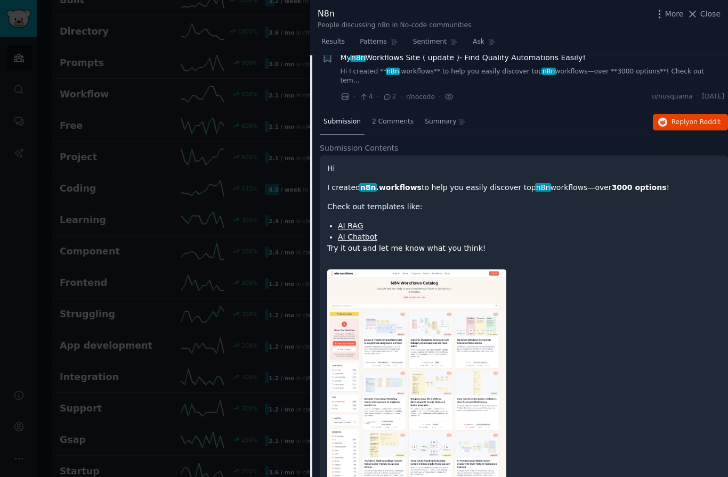
scroll to position [1282, 0]
click at [394, 117] on span "2 Comments" at bounding box center [393, 122] width 42 height 10
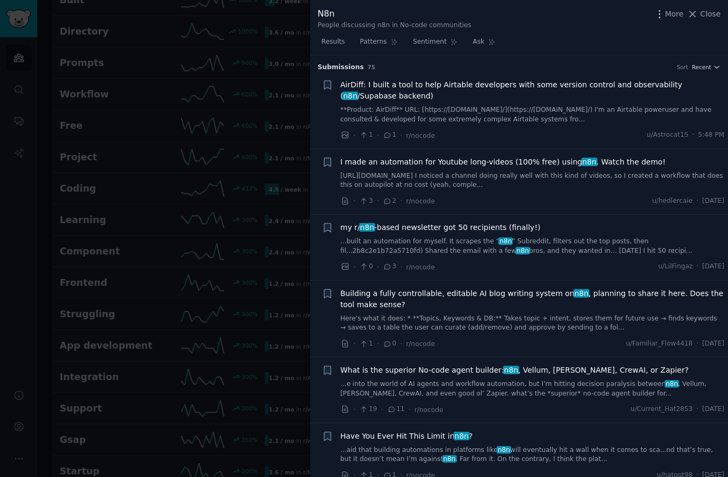
scroll to position [0, 0]
click at [420, 172] on link "[URL][DOMAIN_NAME] I noticed a channel doing really well with this kind of vide…" at bounding box center [532, 181] width 384 height 19
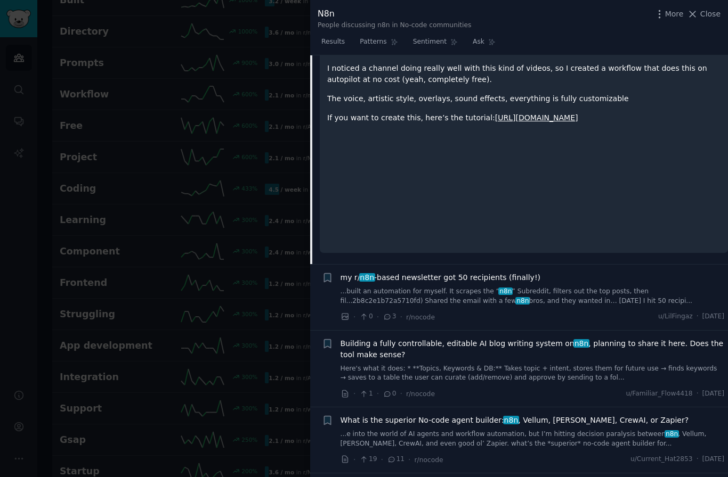
scroll to position [224, 0]
click at [530, 115] on link "[URL][DOMAIN_NAME]" at bounding box center [536, 117] width 83 height 9
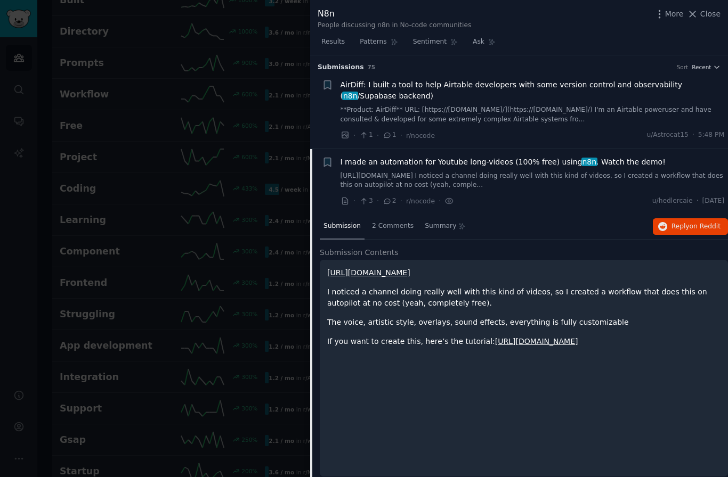
scroll to position [0, 0]
click at [712, 10] on span "Close" at bounding box center [710, 14] width 20 height 11
